Goal: Task Accomplishment & Management: Manage account settings

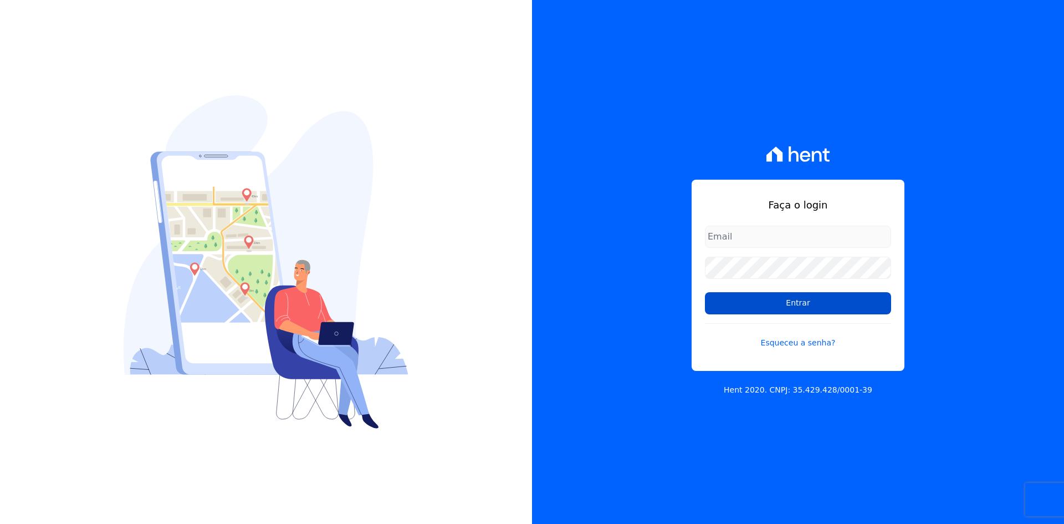
type input "[EMAIL_ADDRESS][DOMAIN_NAME]"
click at [746, 304] on input "Entrar" at bounding box center [798, 303] width 186 height 22
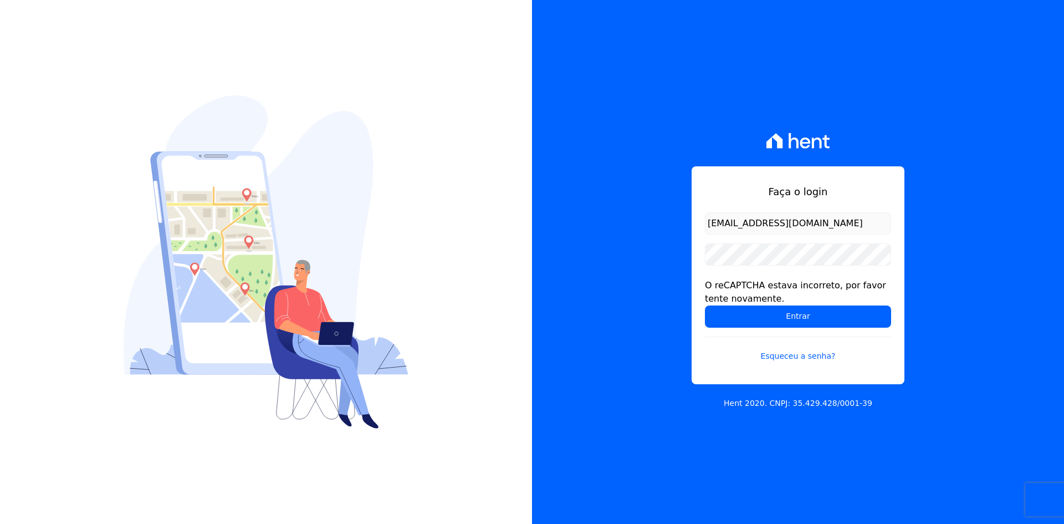
click at [651, 319] on div "Faça o login contato@grupokaiser.com.br O reCAPTCHA estava incorreto, por favor…" at bounding box center [798, 262] width 532 height 524
click at [733, 316] on input "Entrar" at bounding box center [798, 316] width 186 height 22
click at [604, 255] on div "Faça o login [EMAIL_ADDRESS][DOMAIN_NAME] O reCAPTCHA estava incorreto, por fav…" at bounding box center [798, 262] width 532 height 524
click at [724, 314] on input "Entrar" at bounding box center [798, 316] width 186 height 22
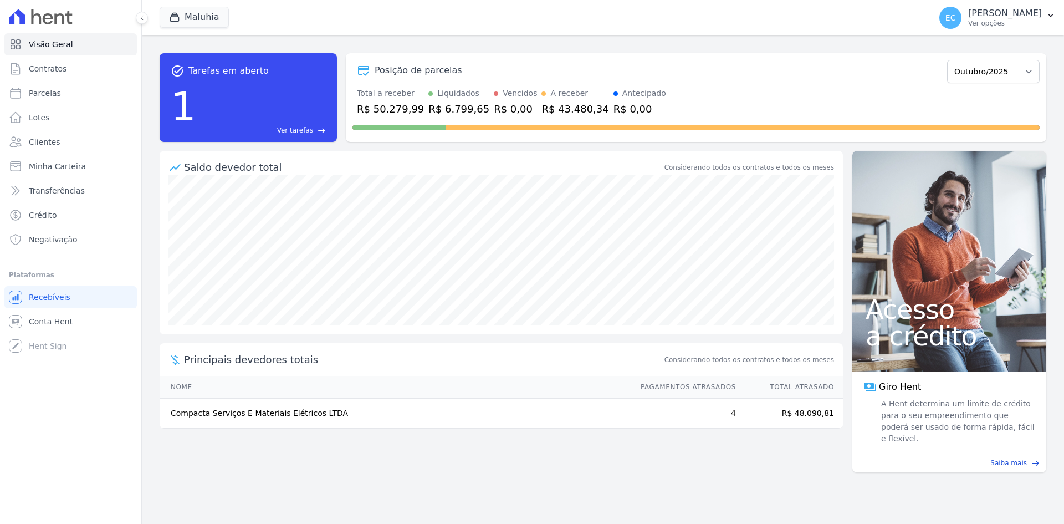
click at [180, 24] on button "Maluhia" at bounding box center [194, 17] width 69 height 21
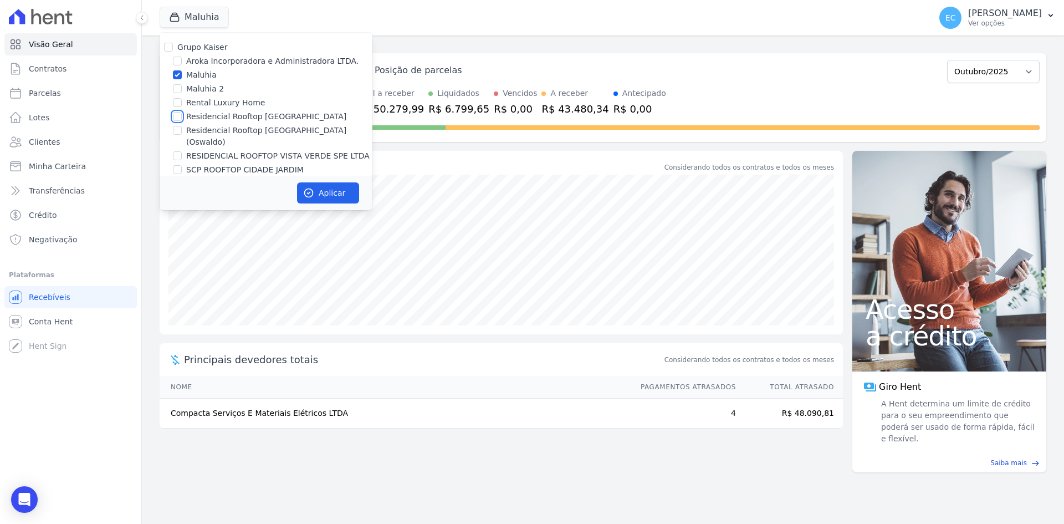
click at [178, 115] on input "Residencial Rooftop Vista Verde" at bounding box center [177, 116] width 9 height 9
checkbox input "true"
click at [179, 71] on input "Maluhia" at bounding box center [177, 74] width 9 height 9
checkbox input "false"
click at [325, 183] on button "Aplicar" at bounding box center [328, 192] width 62 height 21
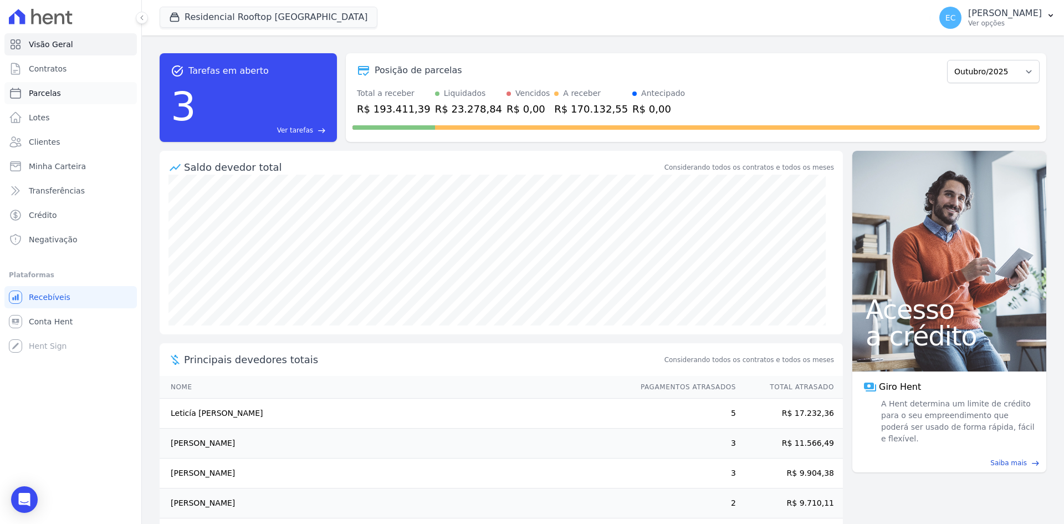
click at [73, 92] on link "Parcelas" at bounding box center [70, 93] width 132 height 22
select select
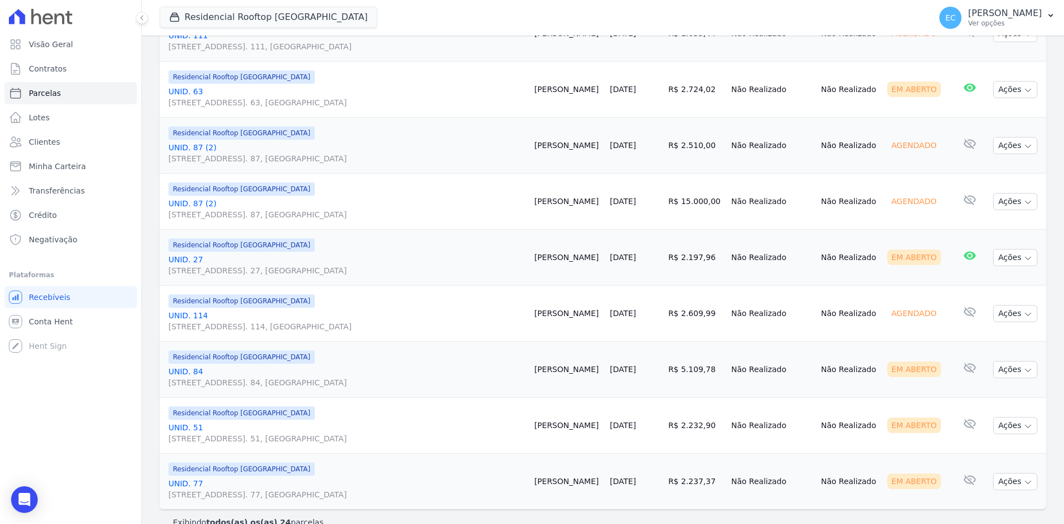
scroll to position [1183, 0]
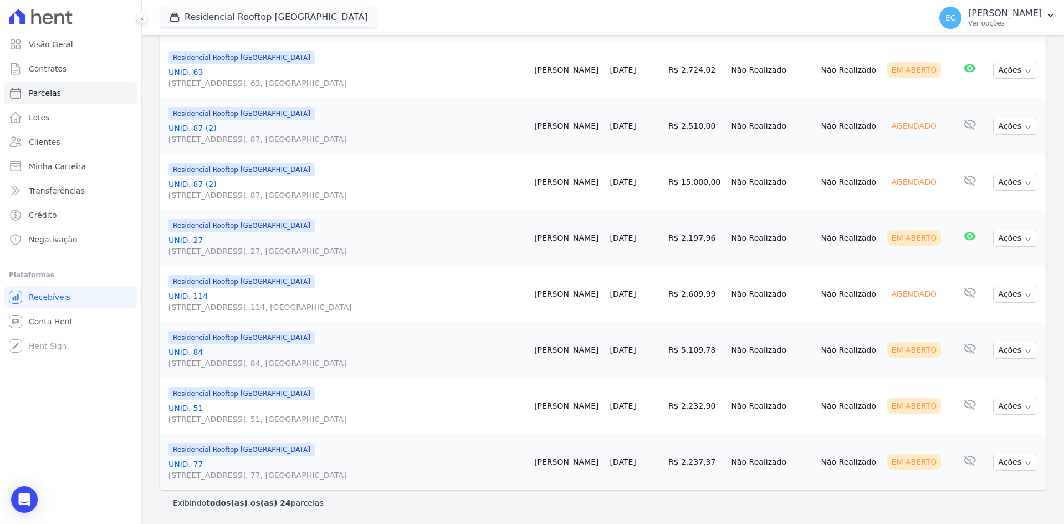
click at [181, 407] on link "UNID. 51 Alameda Harvey C Weeks, 54, Apto. 51, Cidade Vista Verde" at bounding box center [346, 413] width 357 height 22
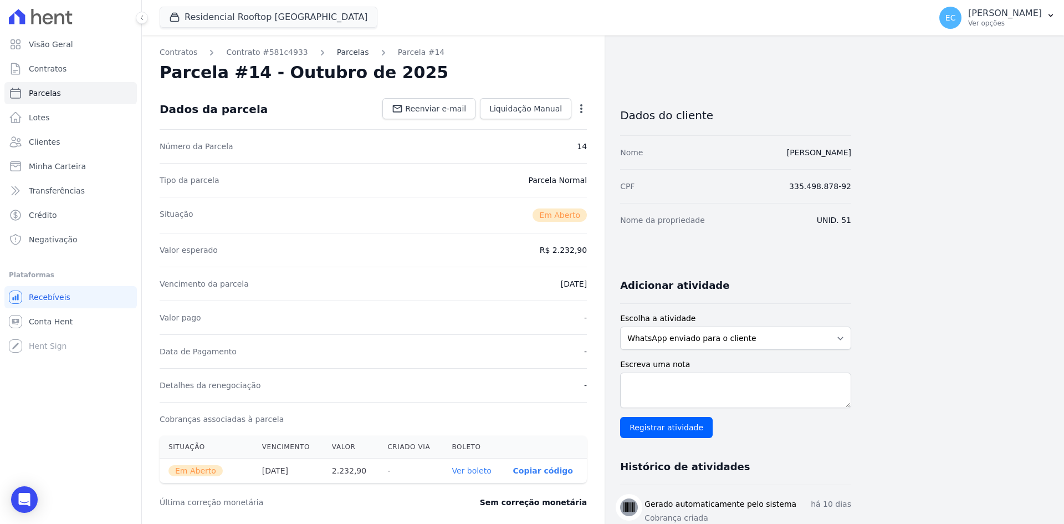
click at [337, 56] on link "Parcelas" at bounding box center [353, 53] width 32 height 12
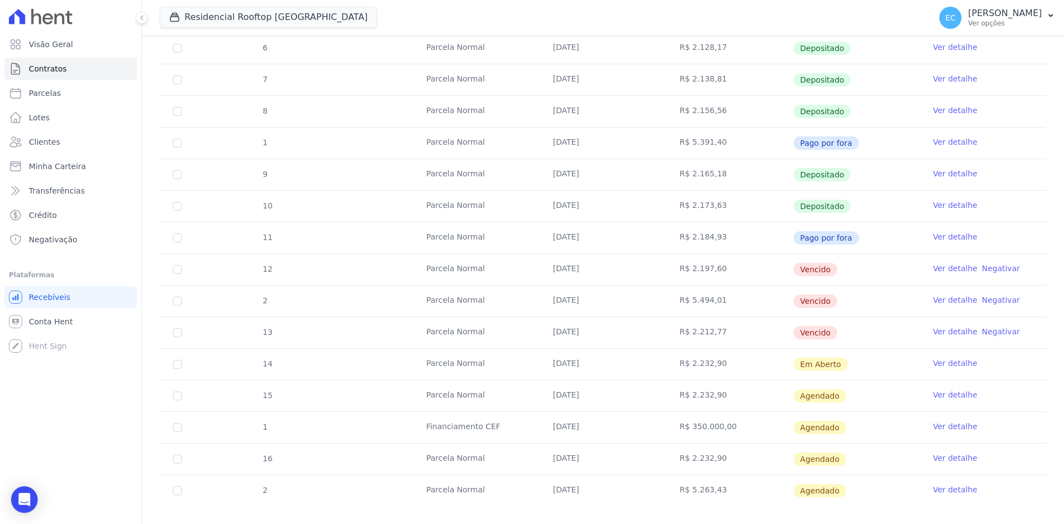
scroll to position [274, 0]
